Goal: Transaction & Acquisition: Purchase product/service

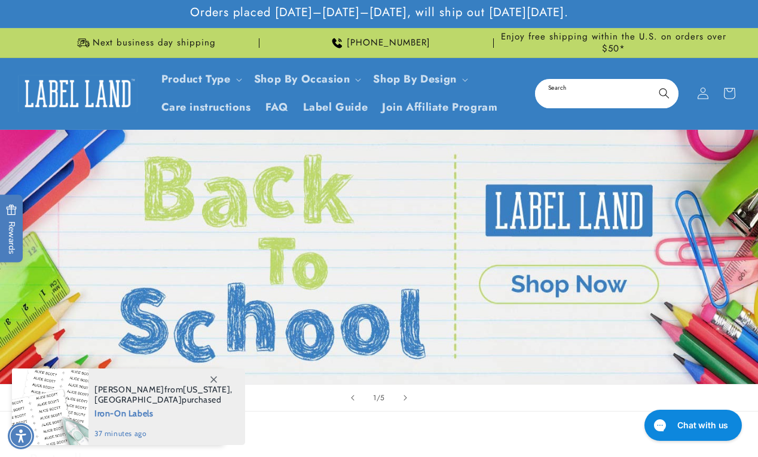
click at [598, 90] on input "Search" at bounding box center [606, 93] width 141 height 27
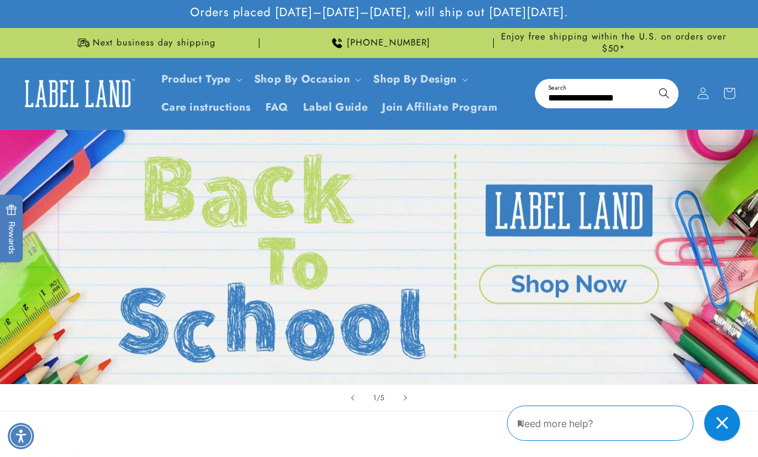
type input "**********"
click at [664, 92] on button "Search" at bounding box center [664, 93] width 26 height 26
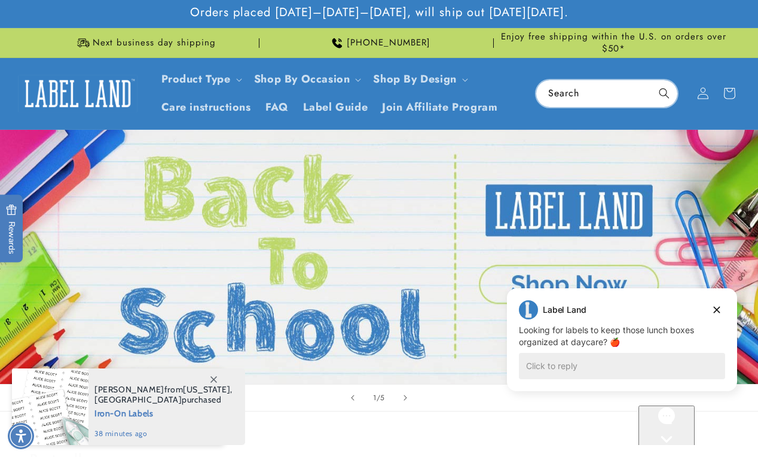
scroll to position [4, 0]
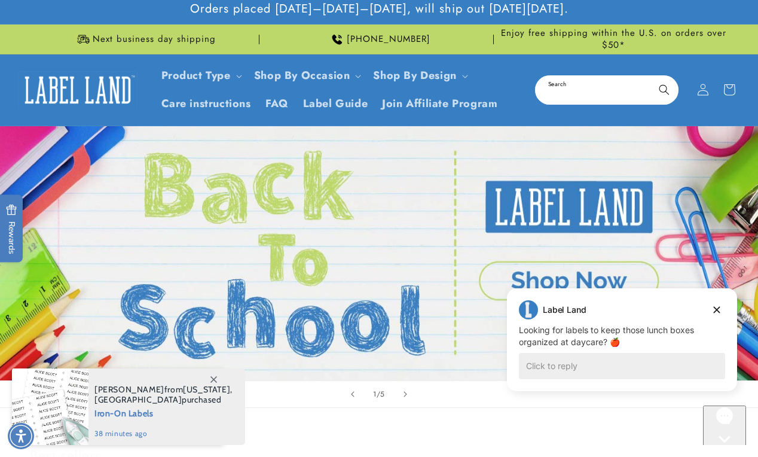
click at [582, 93] on input "Search" at bounding box center [606, 90] width 141 height 27
type input "**********"
click at [664, 88] on button "Search" at bounding box center [664, 90] width 26 height 26
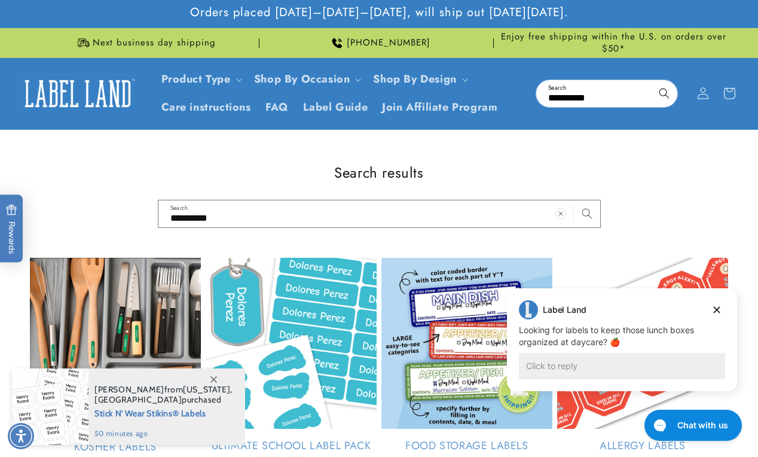
scroll to position [4, 0]
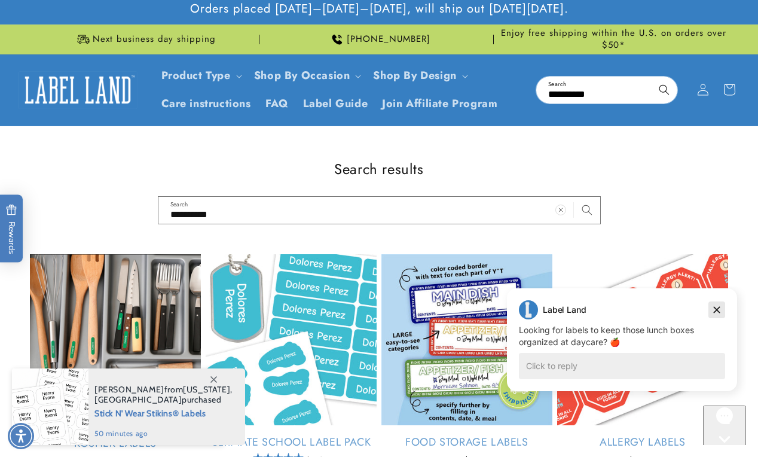
click at [719, 307] on icon "Dismiss campaign" at bounding box center [717, 310] width 12 height 14
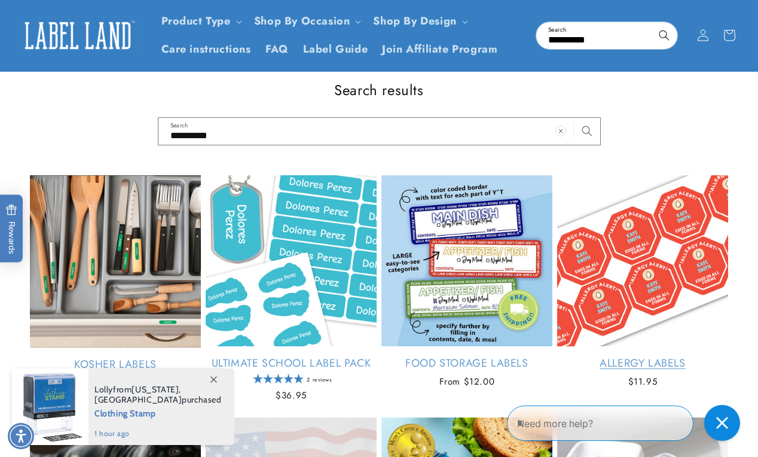
scroll to position [63, 0]
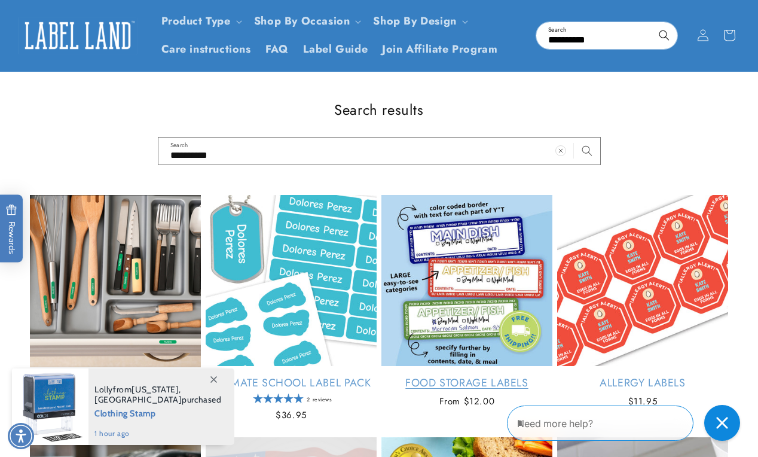
click at [529, 376] on link "Food Storage Labels" at bounding box center [466, 383] width 171 height 14
